Goal: Task Accomplishment & Management: Complete application form

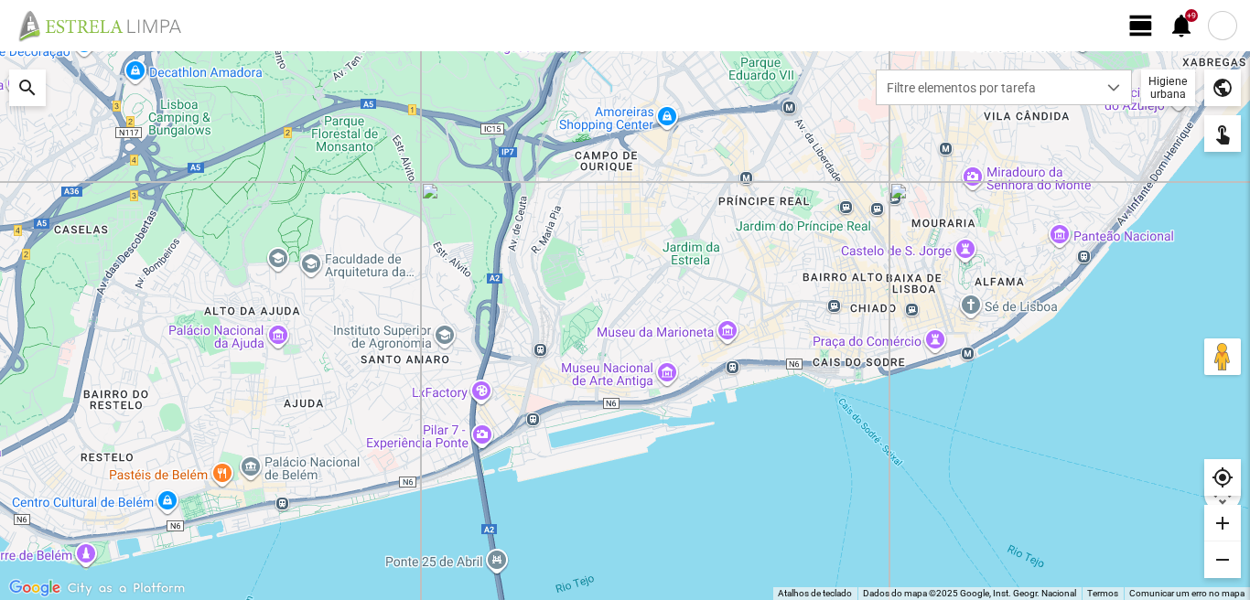
click at [1140, 27] on span "view_day" at bounding box center [1140, 25] width 27 height 27
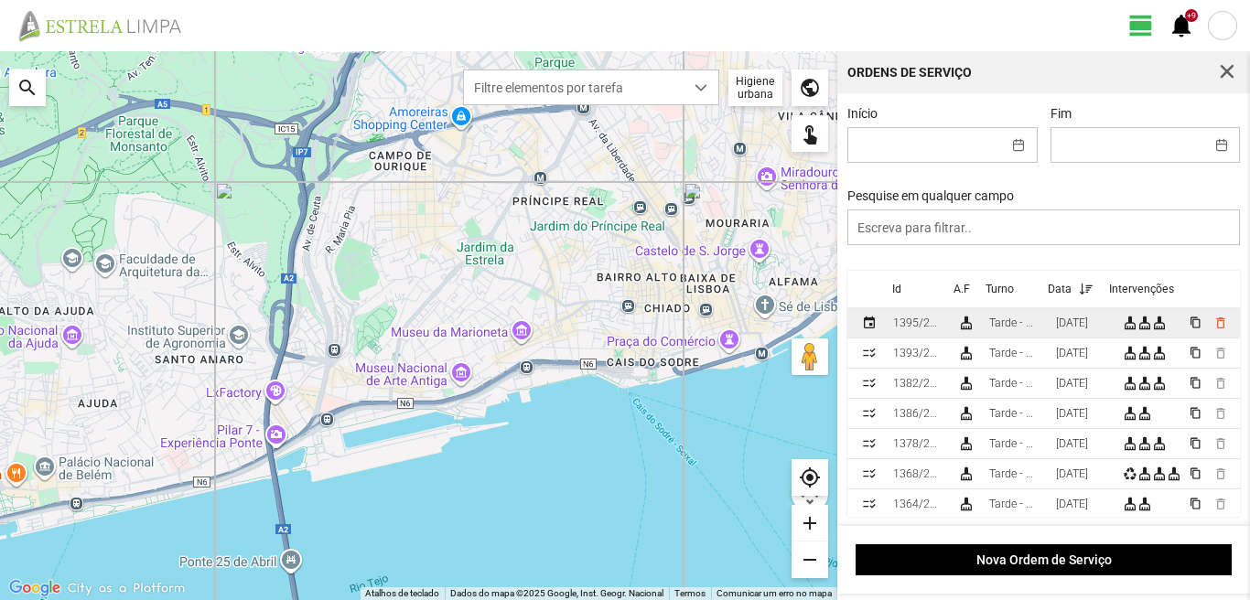
click at [1088, 329] on div "[DATE]" at bounding box center [1072, 323] width 32 height 13
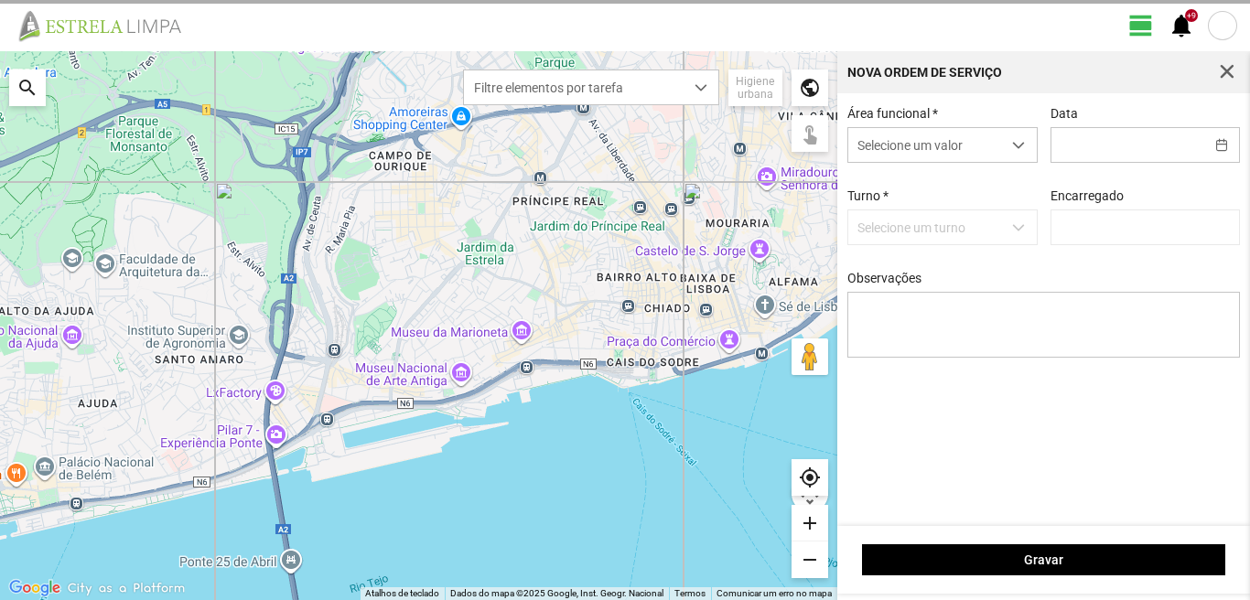
type input "[DATE]"
type input "[PERSON_NAME]"
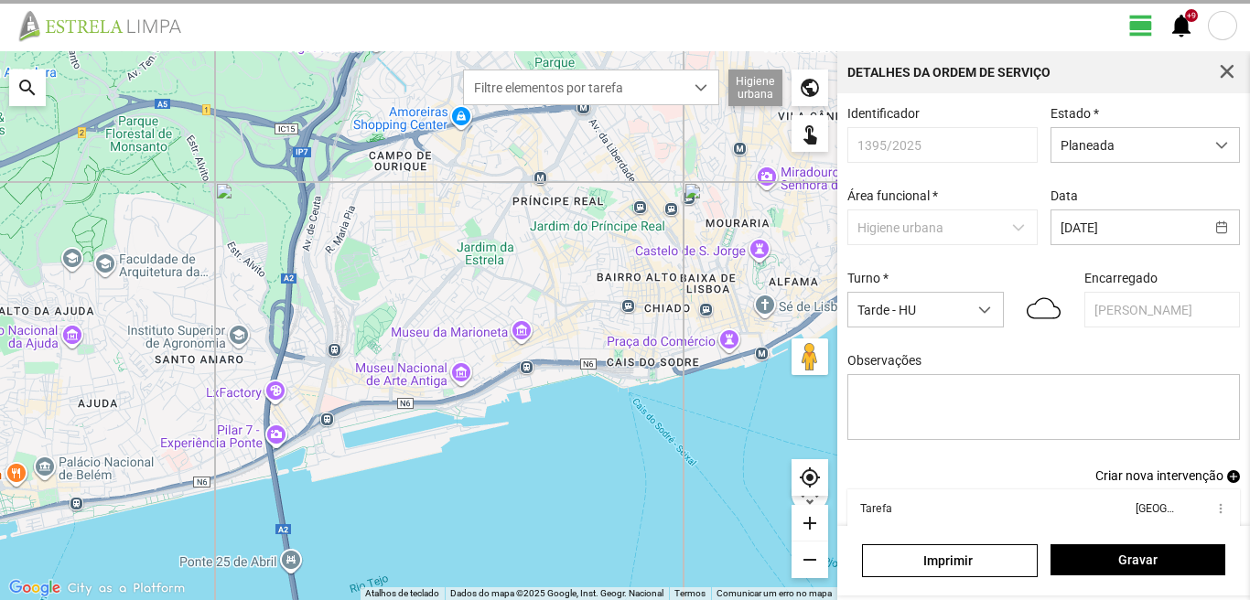
scroll to position [100, 0]
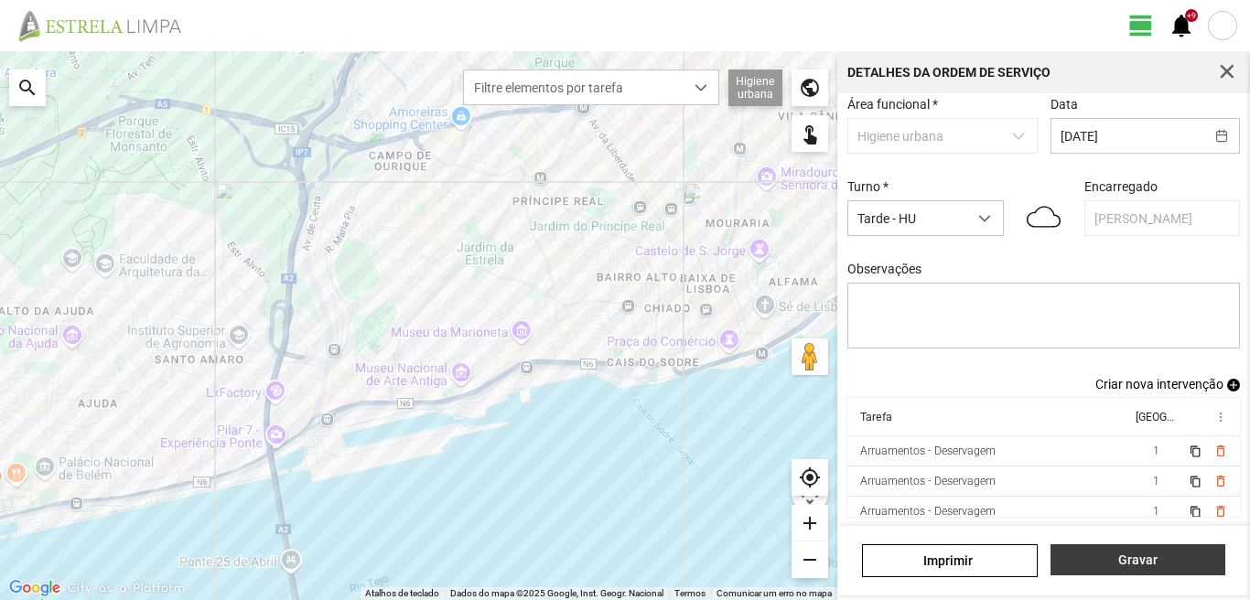
click at [1144, 571] on button "Gravar" at bounding box center [1137, 559] width 175 height 31
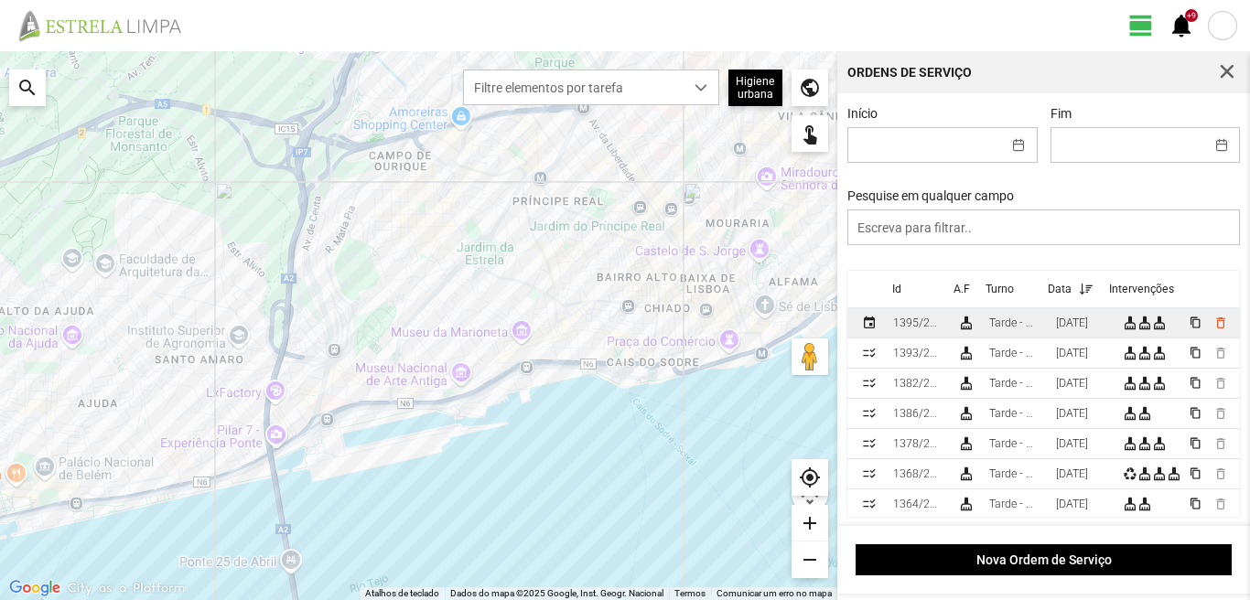
click at [1073, 322] on div "[DATE]" at bounding box center [1072, 323] width 32 height 13
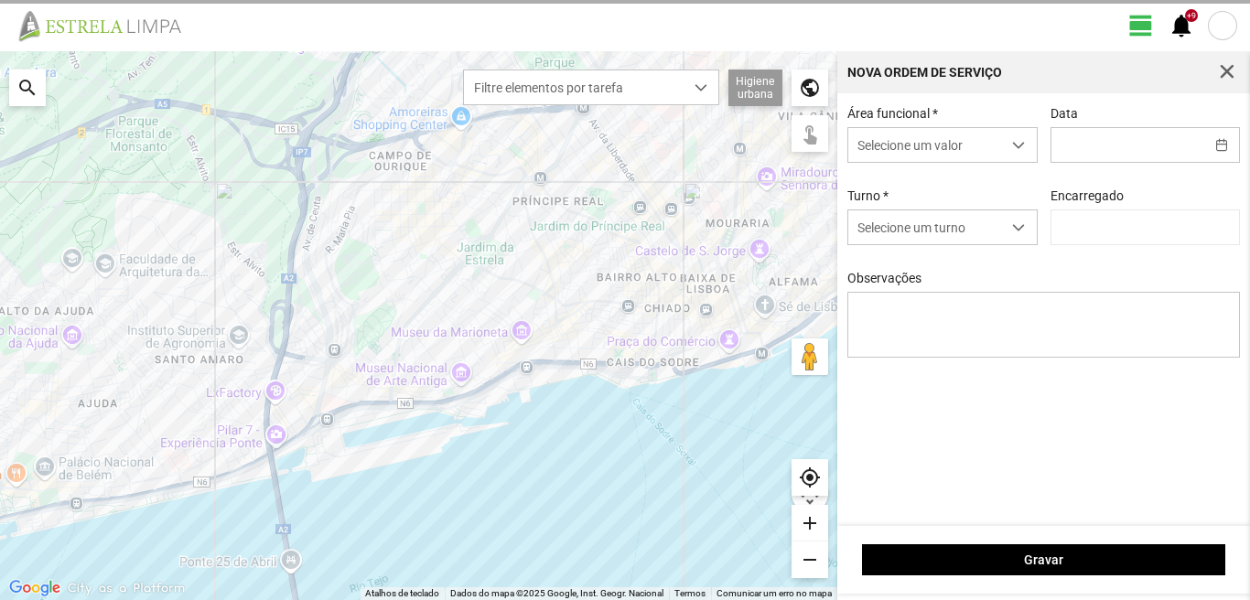
type input "[DATE]"
type input "[PERSON_NAME]"
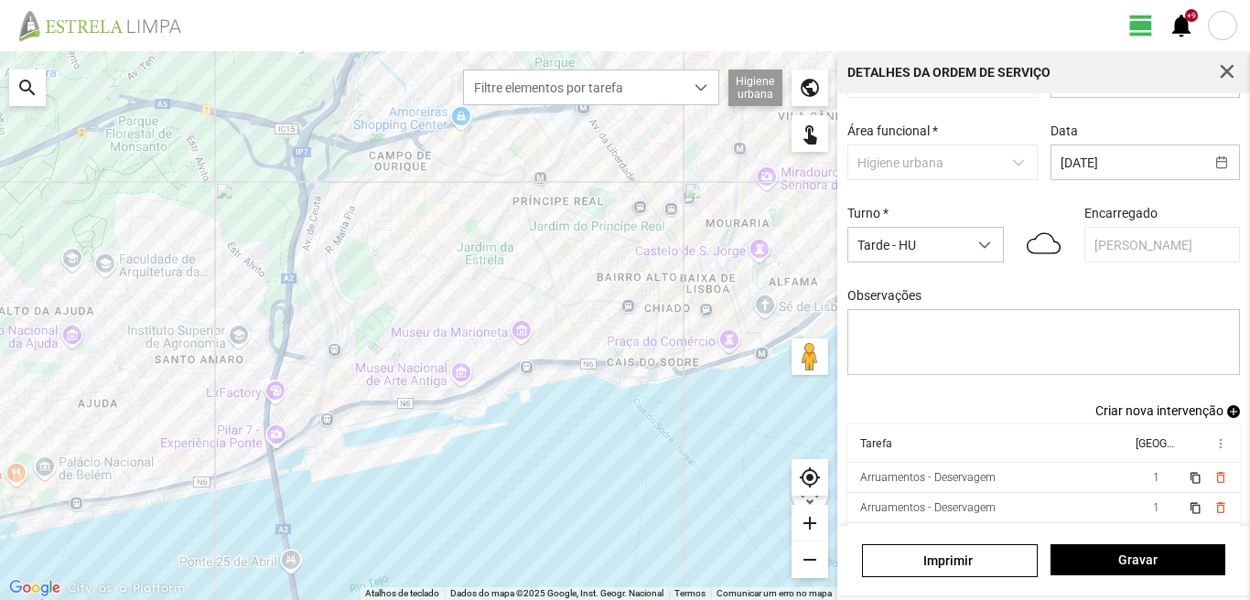
scroll to position [100, 0]
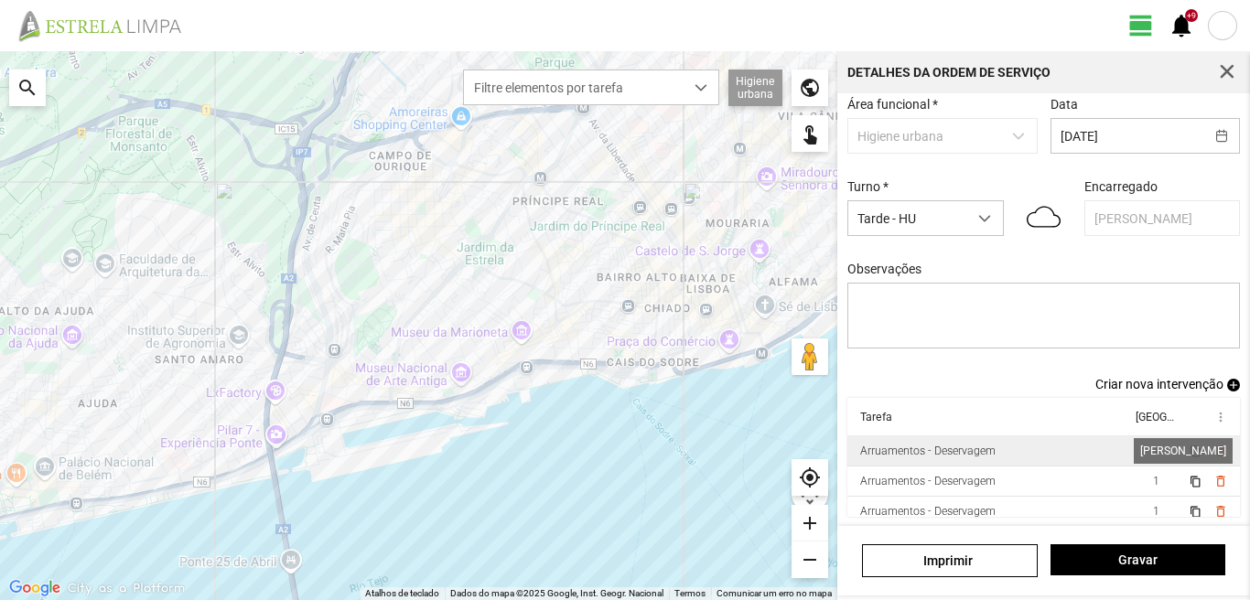
click at [1153, 450] on span "1" at bounding box center [1156, 451] width 6 height 13
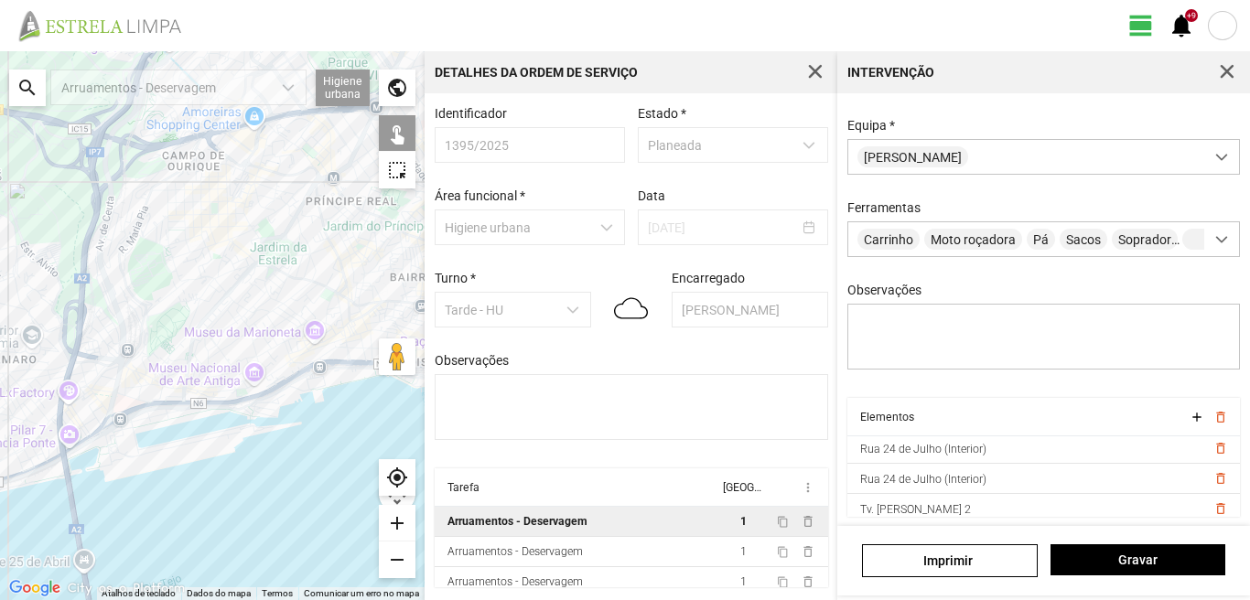
scroll to position [282, 0]
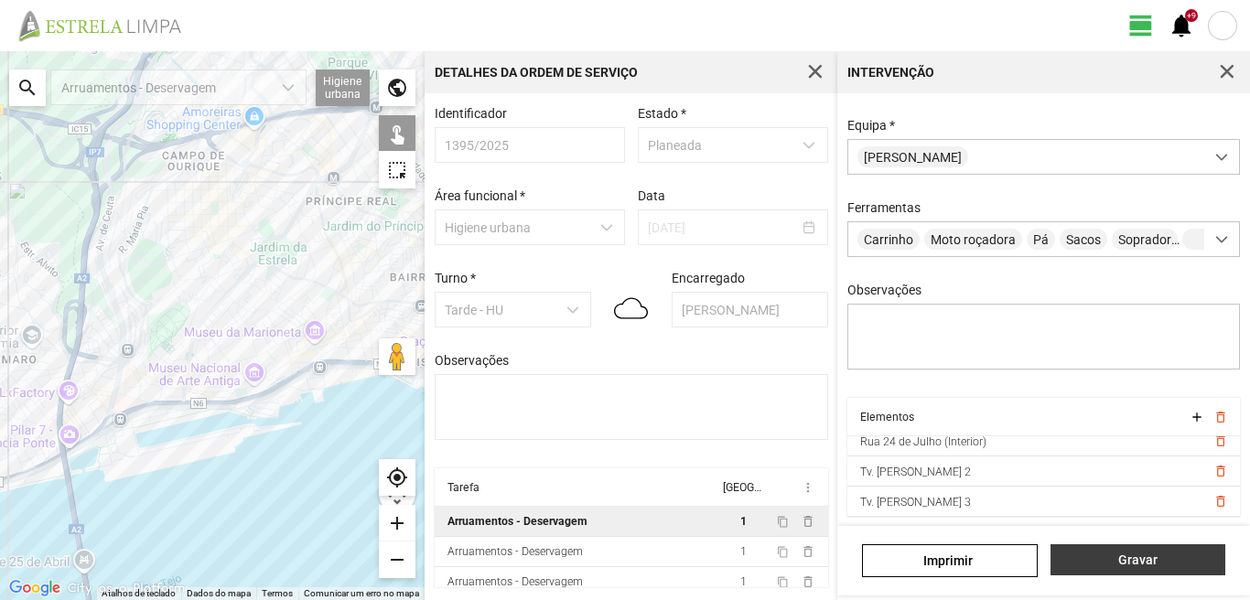
click at [1146, 563] on span "Gravar" at bounding box center [1137, 560] width 156 height 15
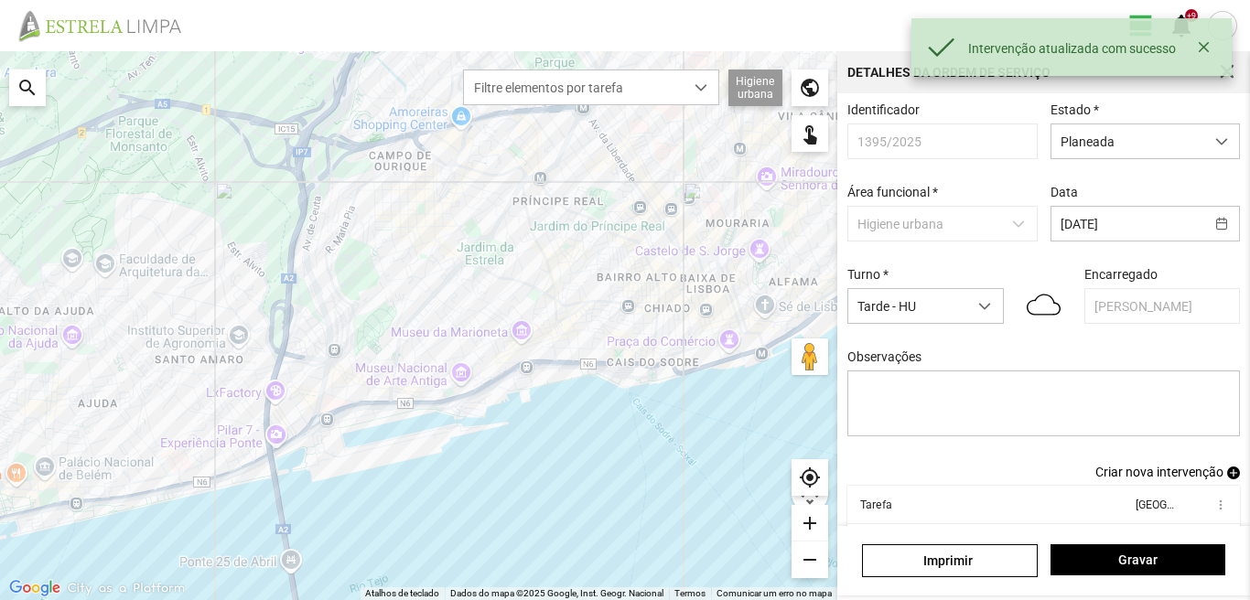
scroll to position [100, 0]
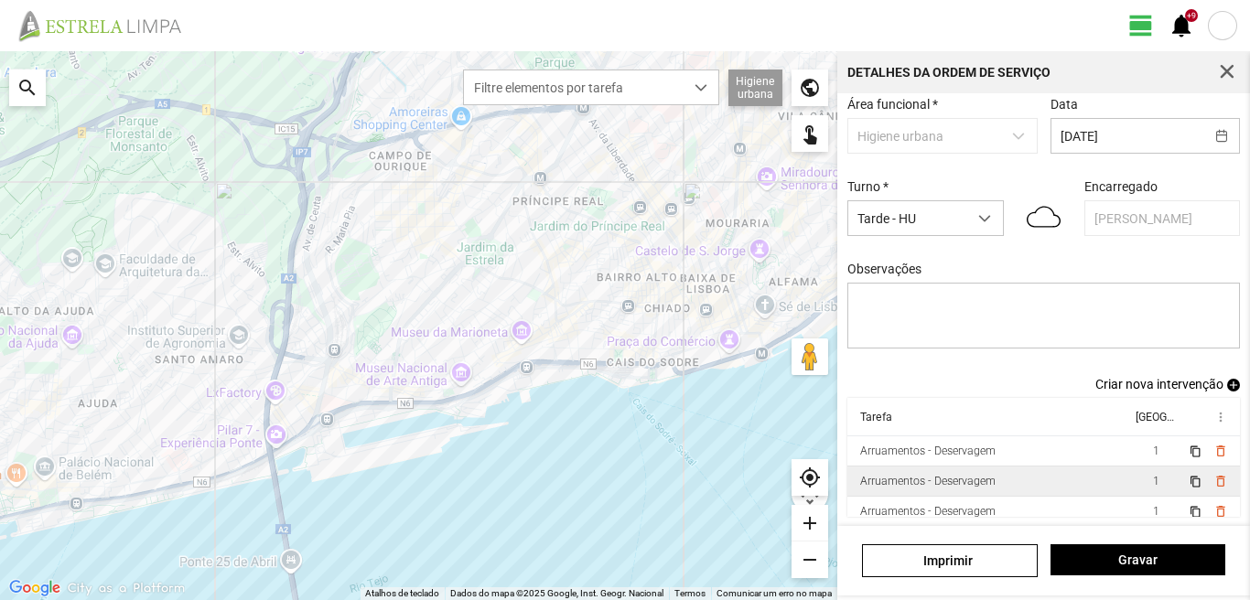
click at [1131, 478] on td "1" at bounding box center [1155, 482] width 51 height 30
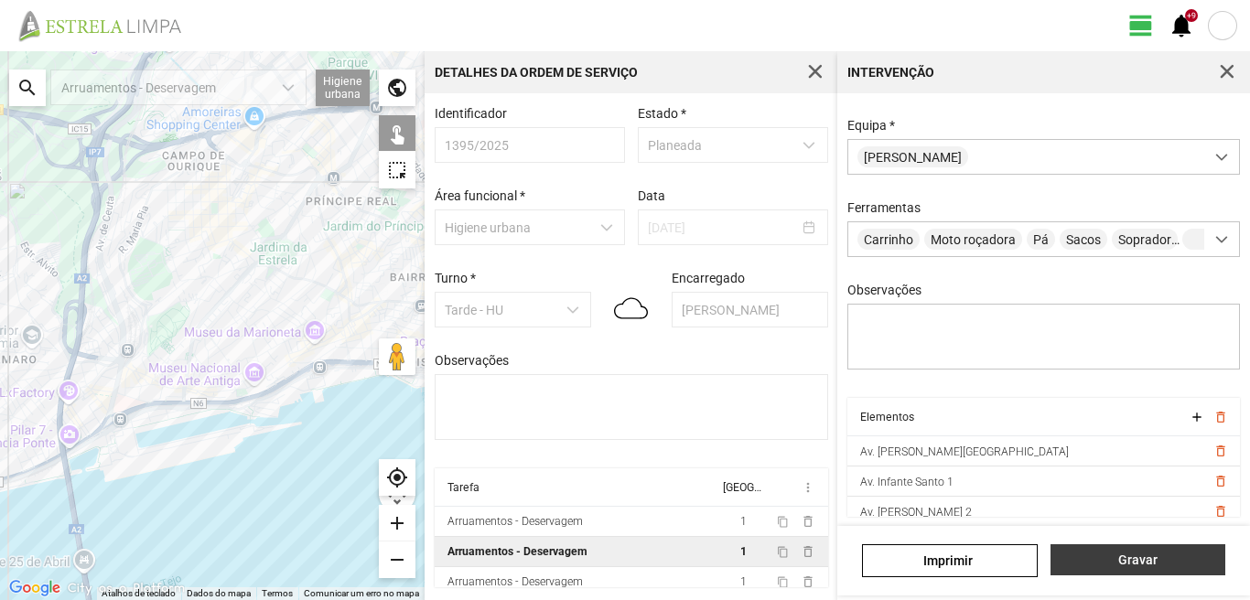
click at [1134, 561] on span "Gravar" at bounding box center [1137, 560] width 156 height 15
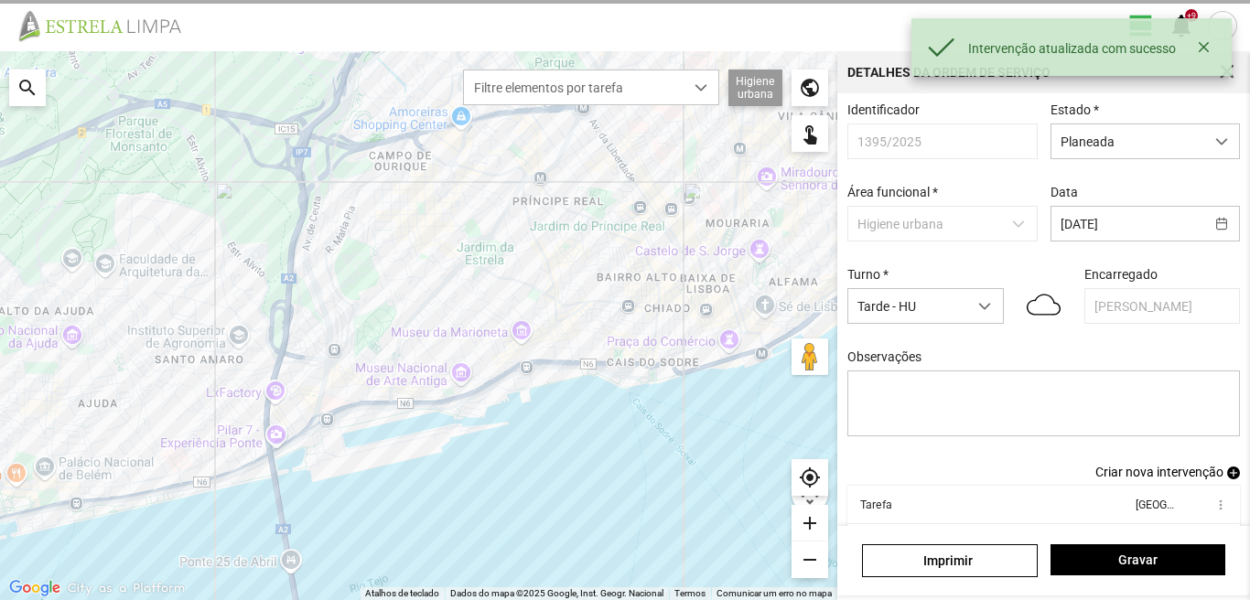
scroll to position [100, 0]
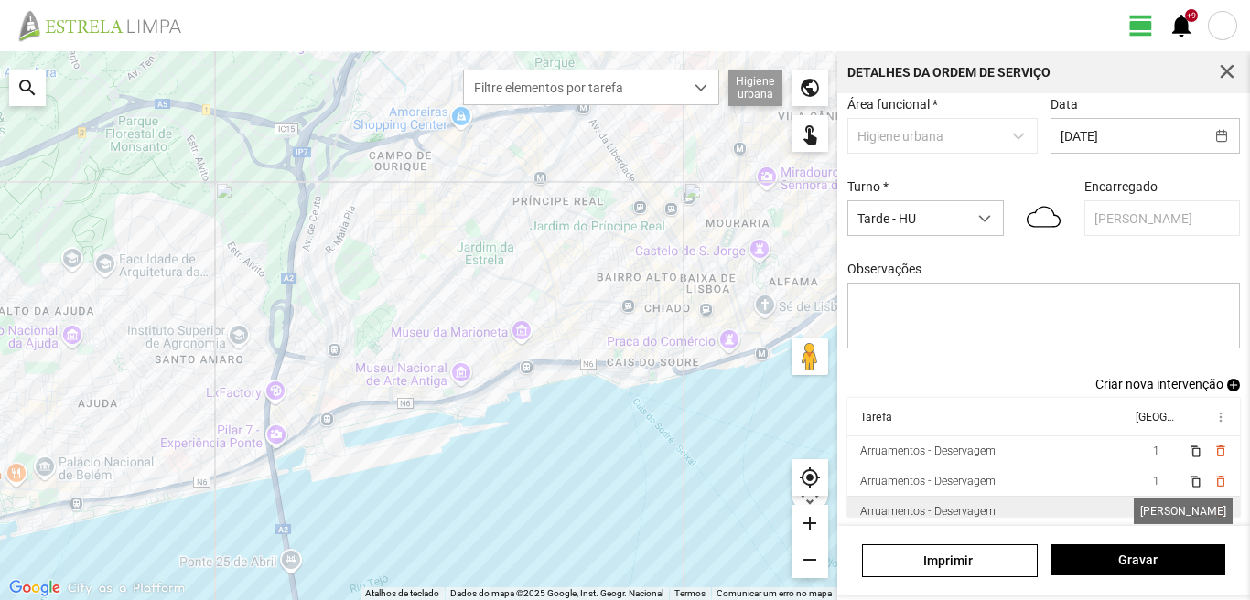
click at [1153, 510] on span "1" at bounding box center [1156, 511] width 6 height 13
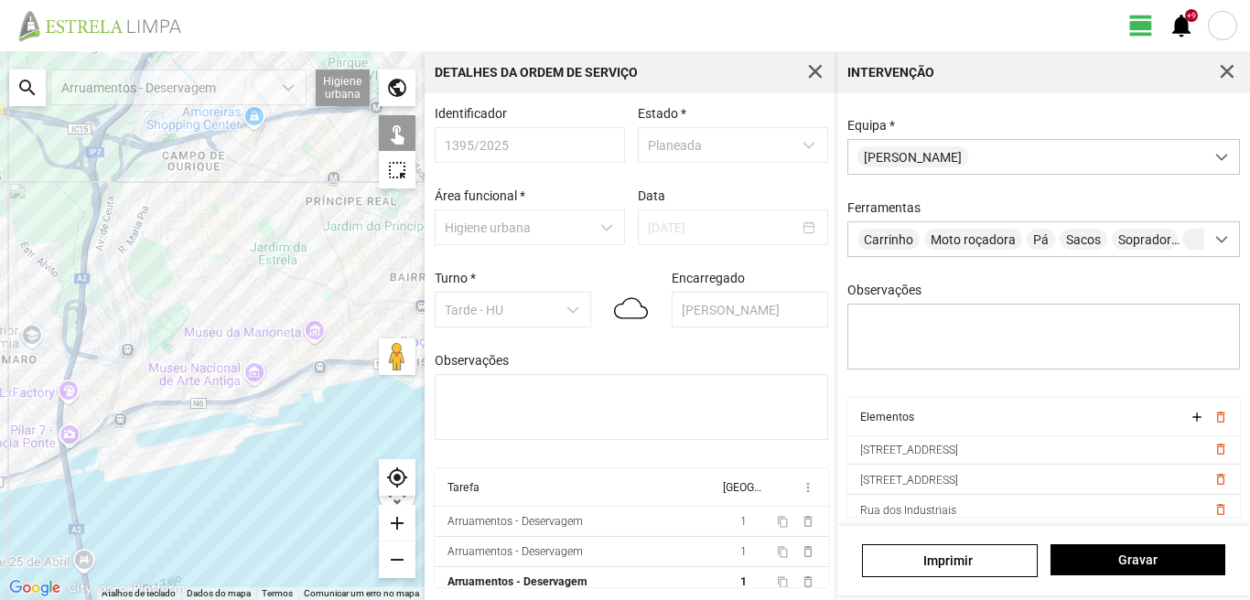
scroll to position [252, 0]
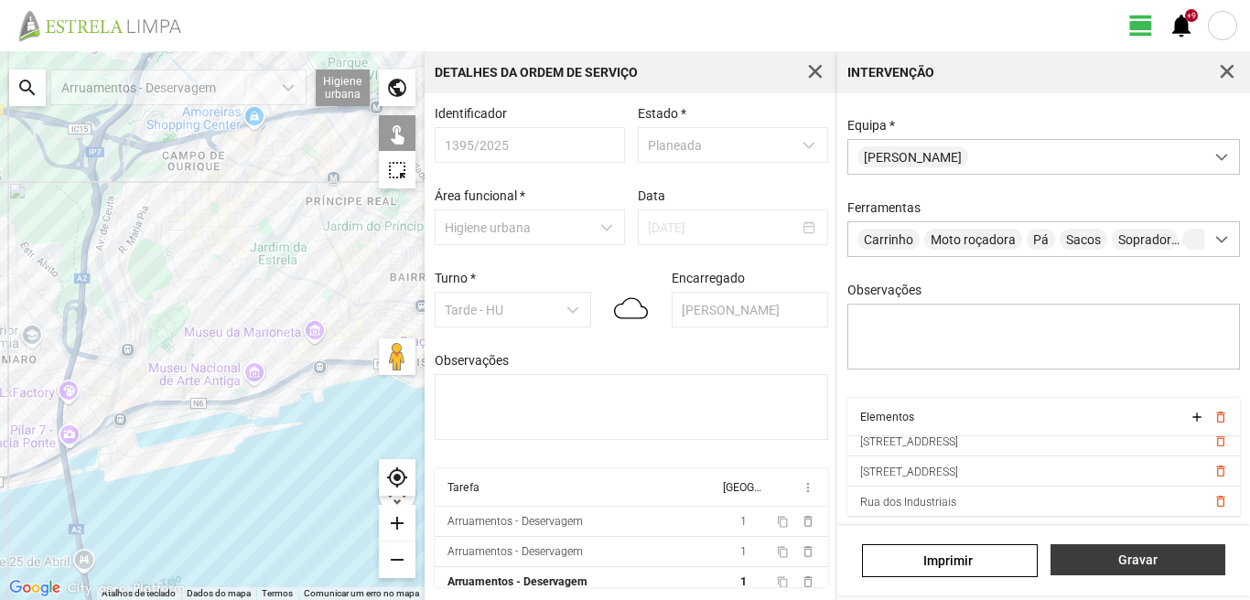
click at [1139, 562] on span "Gravar" at bounding box center [1137, 560] width 156 height 15
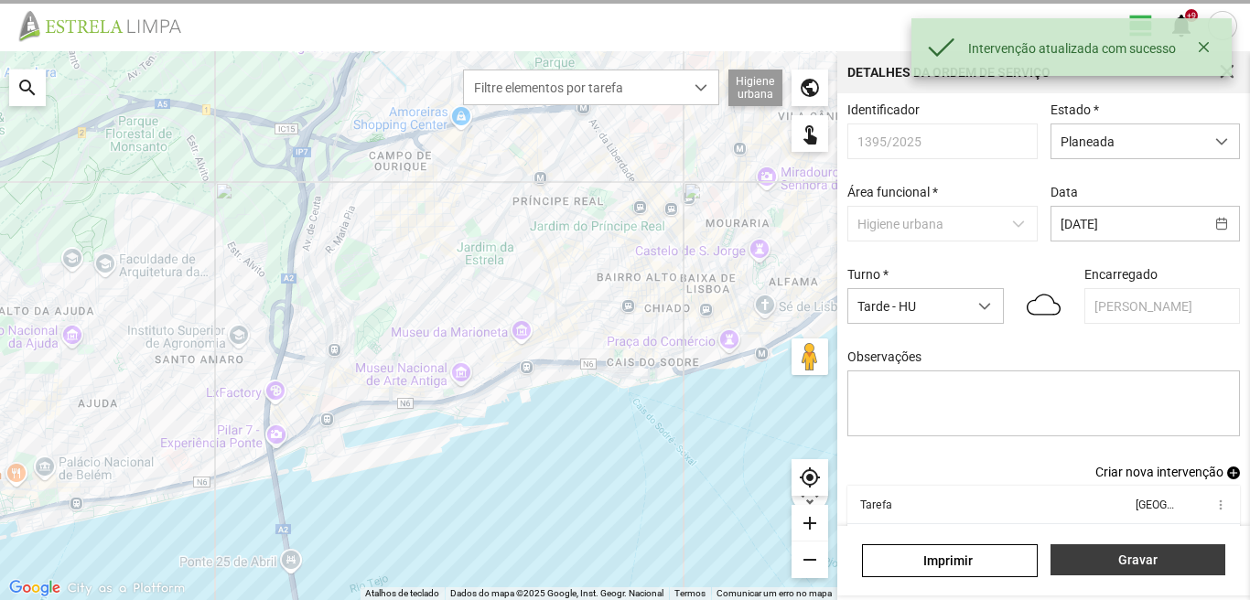
click at [1139, 563] on span "Gravar" at bounding box center [1137, 560] width 156 height 15
